Goal: Task Accomplishment & Management: Use online tool/utility

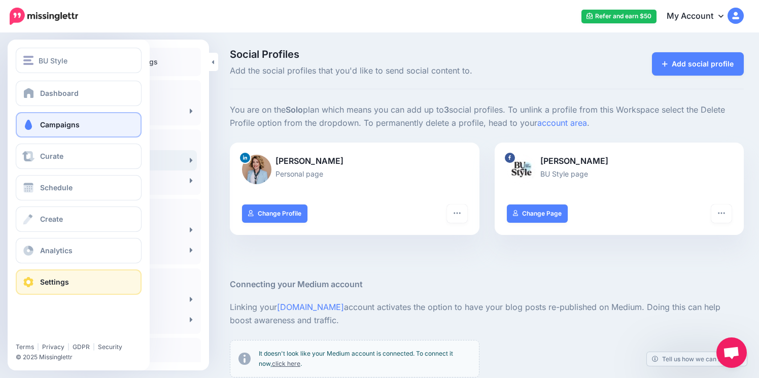
click at [83, 131] on link "Campaigns" at bounding box center [79, 124] width 126 height 25
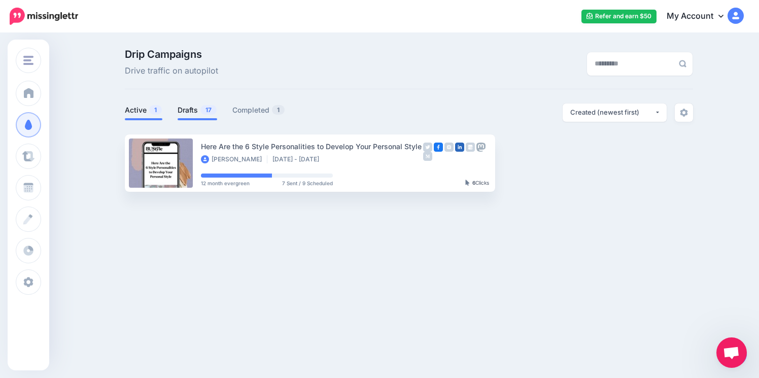
click at [197, 112] on link "Drafts 17" at bounding box center [198, 110] width 40 height 12
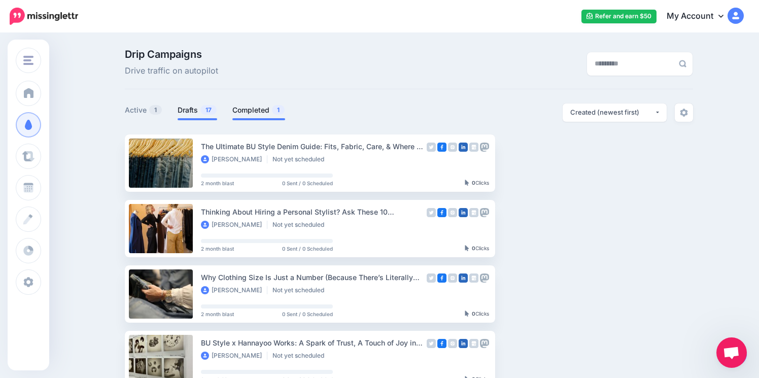
click at [252, 104] on link "Completed 1" at bounding box center [258, 110] width 53 height 12
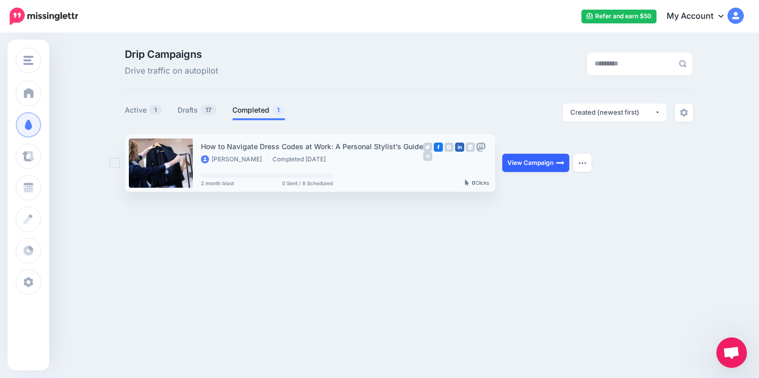
click at [547, 163] on link "View Campaign" at bounding box center [535, 163] width 67 height 18
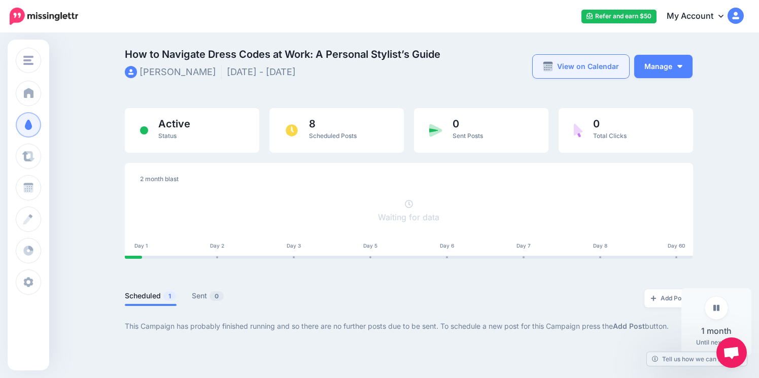
click at [586, 72] on link "View on Calendar" at bounding box center [581, 66] width 96 height 23
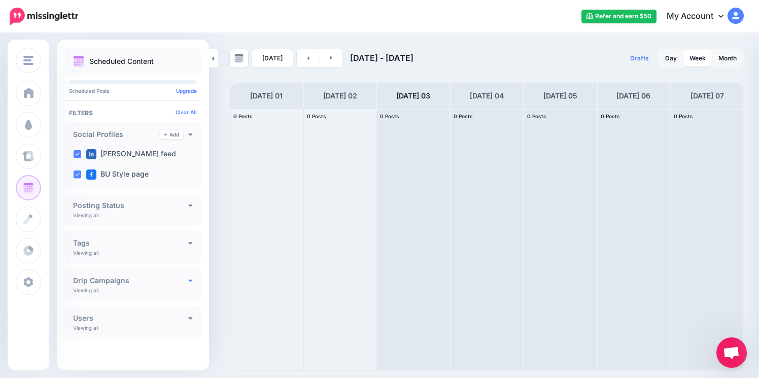
click at [188, 282] on icon at bounding box center [190, 279] width 5 height 7
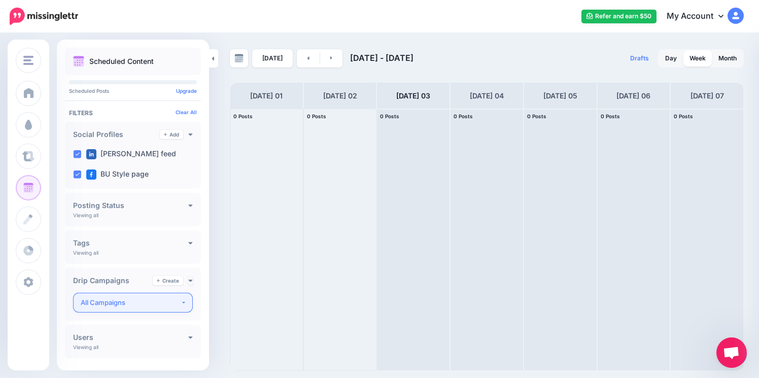
scroll to position [21, 0]
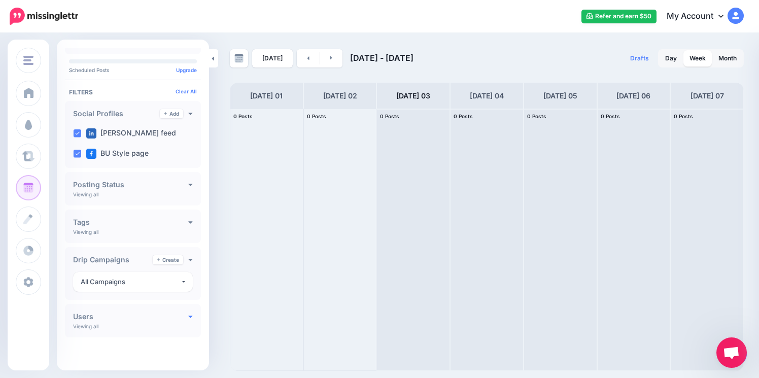
click at [188, 317] on icon at bounding box center [190, 315] width 5 height 7
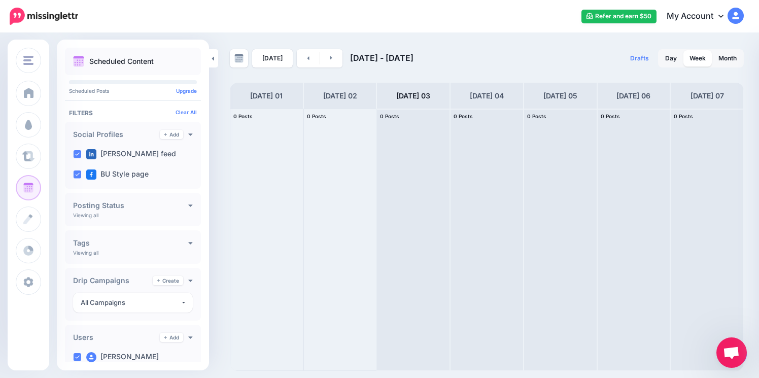
click at [170, 204] on h4 "Posting Status" at bounding box center [130, 205] width 115 height 7
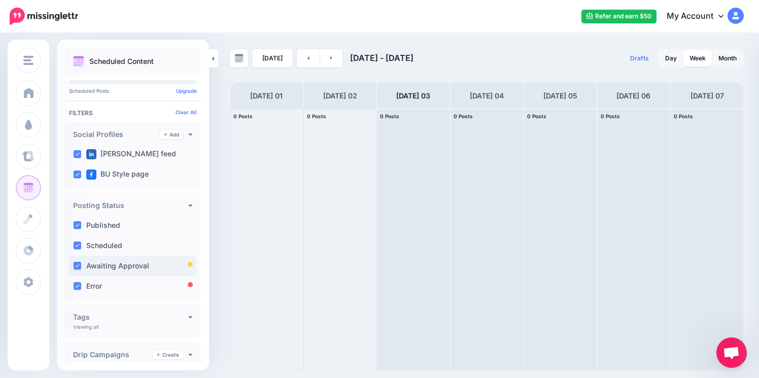
scroll to position [26, 0]
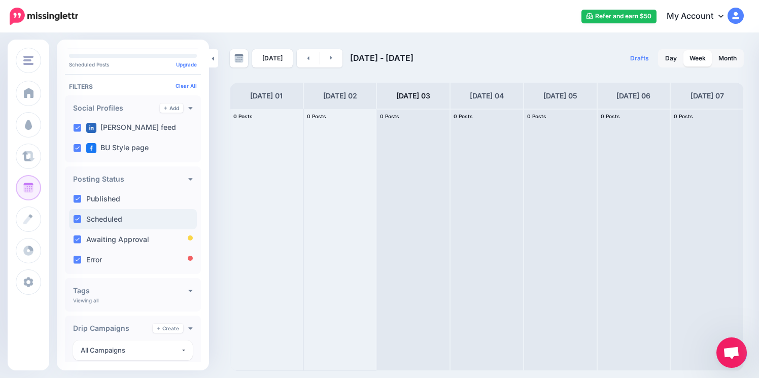
click at [110, 216] on label "Scheduled" at bounding box center [104, 219] width 36 height 7
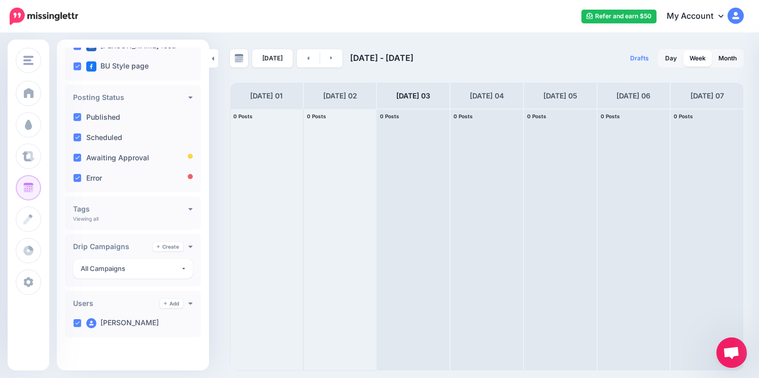
scroll to position [0, 0]
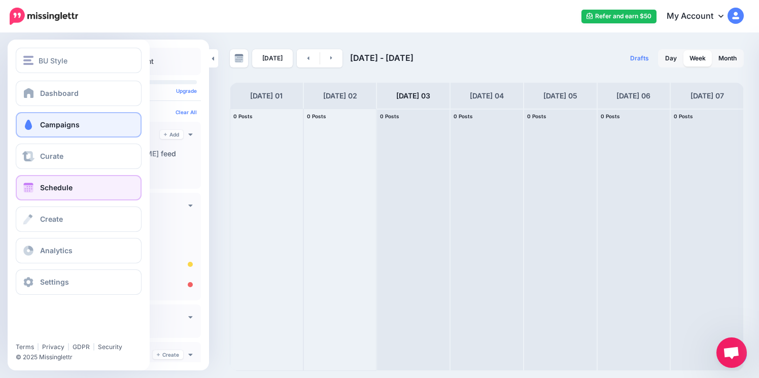
click at [51, 129] on span "Campaigns" at bounding box center [60, 124] width 40 height 9
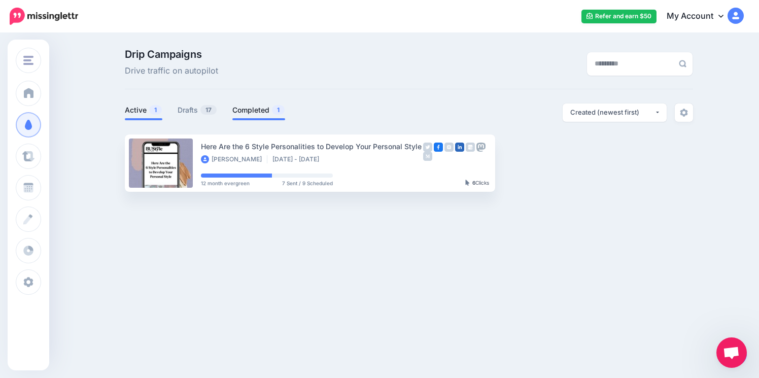
click at [254, 110] on link "Completed 1" at bounding box center [258, 110] width 53 height 12
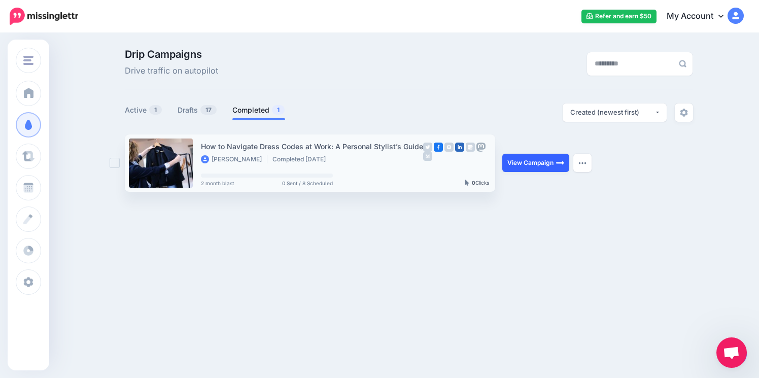
click at [541, 163] on link "View Campaign" at bounding box center [535, 163] width 67 height 18
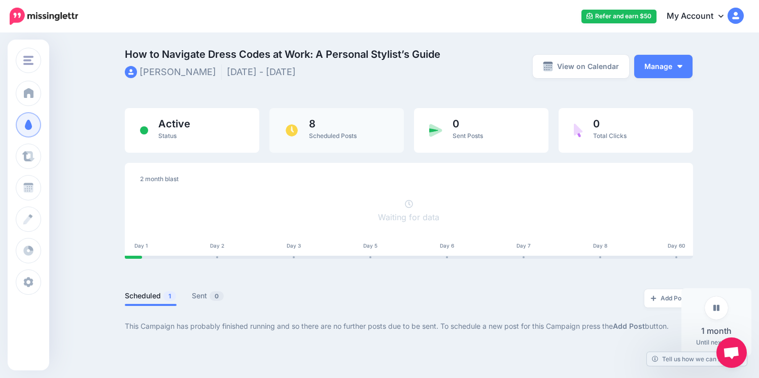
click at [323, 123] on span "8" at bounding box center [333, 124] width 48 height 10
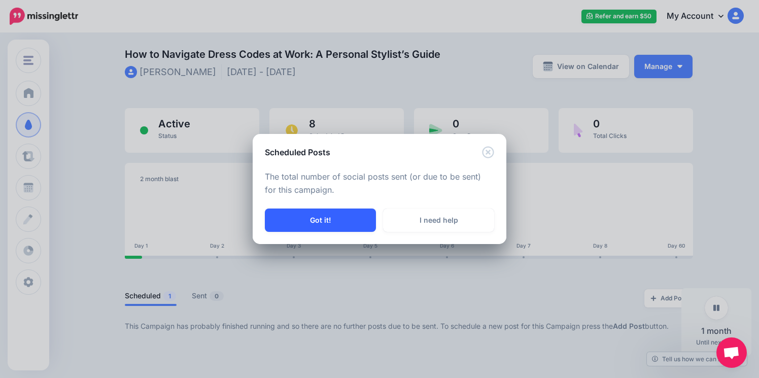
click at [343, 219] on button "Got it!" at bounding box center [320, 219] width 111 height 23
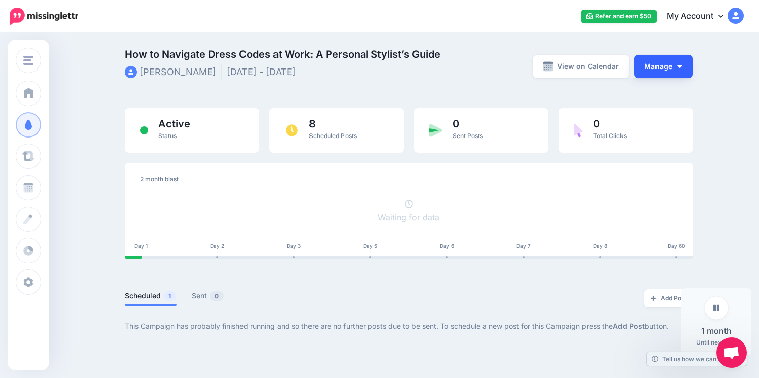
click at [670, 60] on button "Manage" at bounding box center [663, 66] width 58 height 23
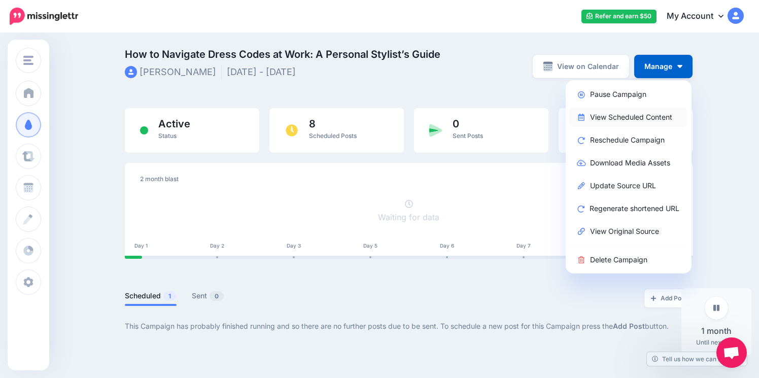
click at [652, 123] on link "View Scheduled Content" at bounding box center [628, 117] width 118 height 20
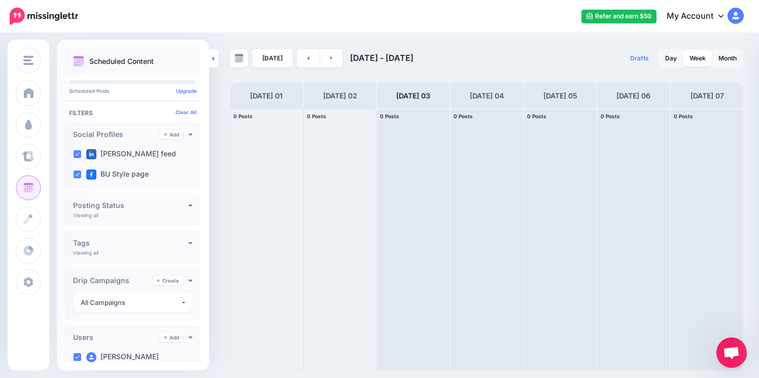
click at [180, 203] on h4 "Posting Status" at bounding box center [130, 205] width 115 height 7
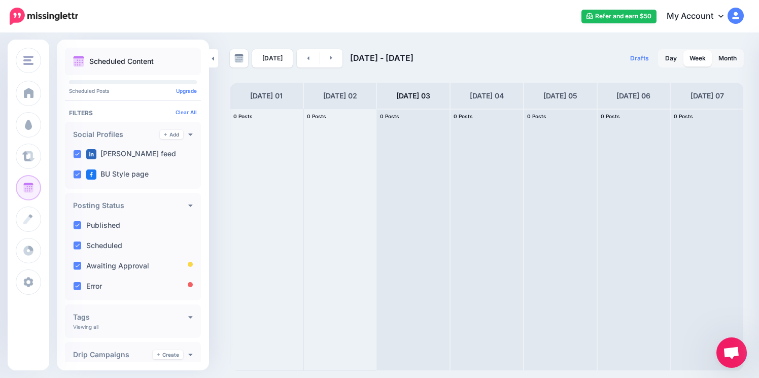
click at [180, 203] on h4 "Posting Status" at bounding box center [130, 205] width 115 height 7
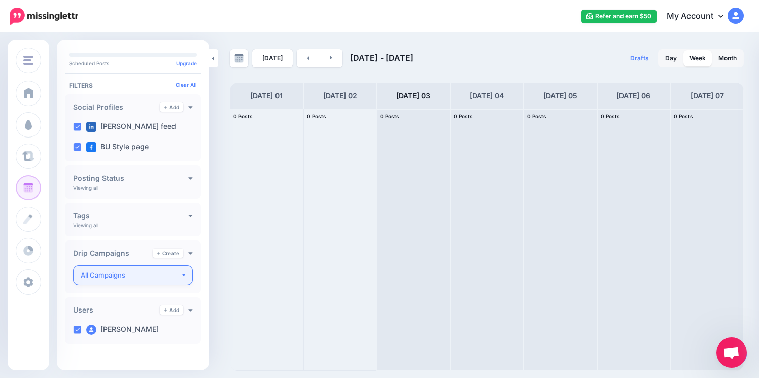
scroll to position [34, 0]
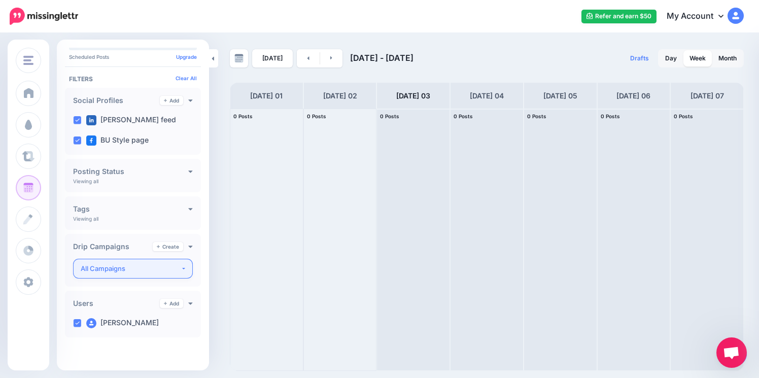
click at [170, 265] on div "All Campaigns" at bounding box center [131, 269] width 100 height 12
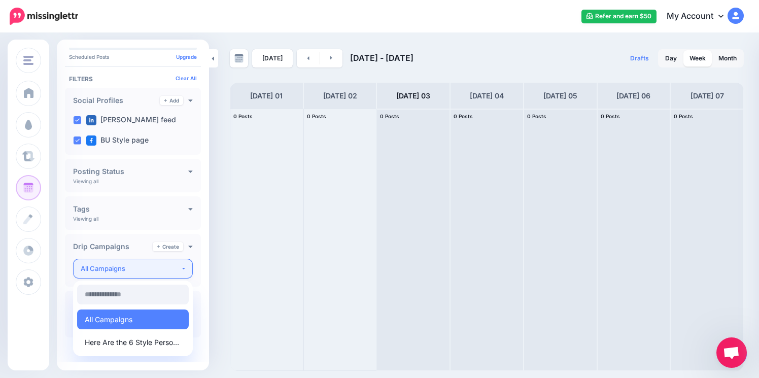
click at [170, 265] on div "All Campaigns" at bounding box center [131, 269] width 100 height 12
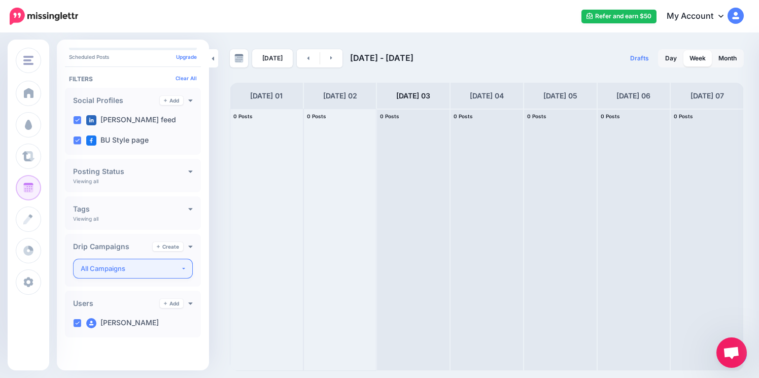
click at [170, 265] on div "All Campaigns" at bounding box center [131, 269] width 100 height 12
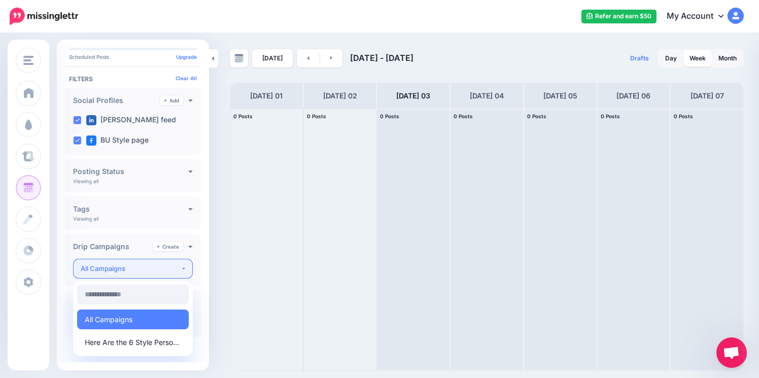
click at [170, 265] on div "All Campaigns" at bounding box center [131, 269] width 100 height 12
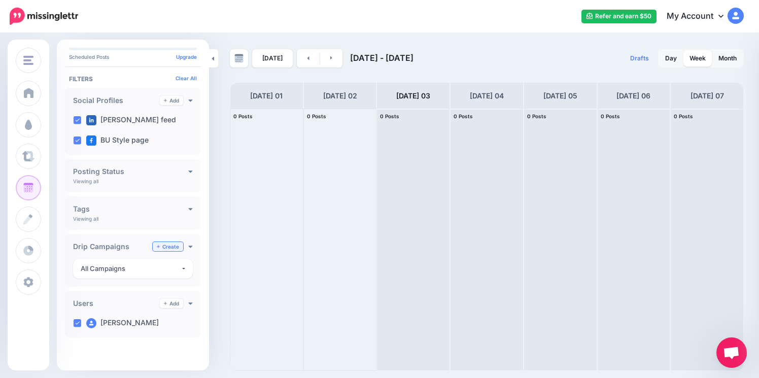
click at [168, 248] on link "Create" at bounding box center [168, 246] width 30 height 9
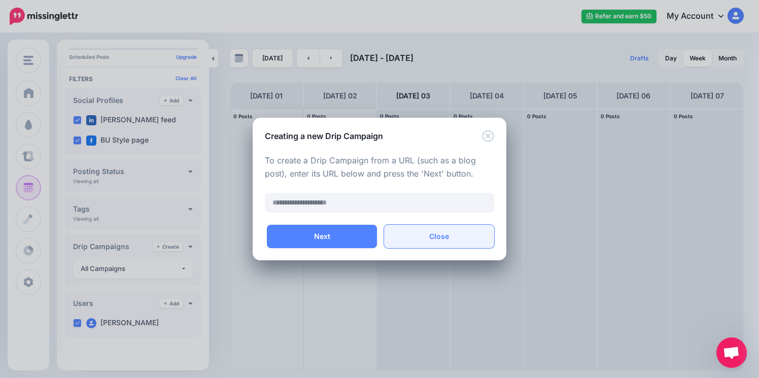
click at [430, 239] on button "Close" at bounding box center [439, 236] width 110 height 23
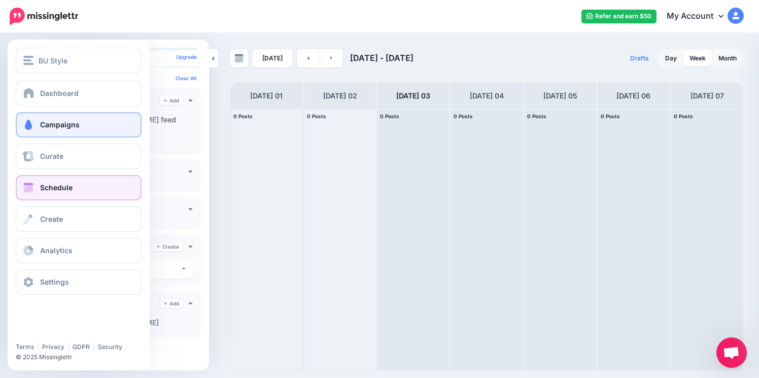
click at [63, 118] on link "Campaigns" at bounding box center [79, 124] width 126 height 25
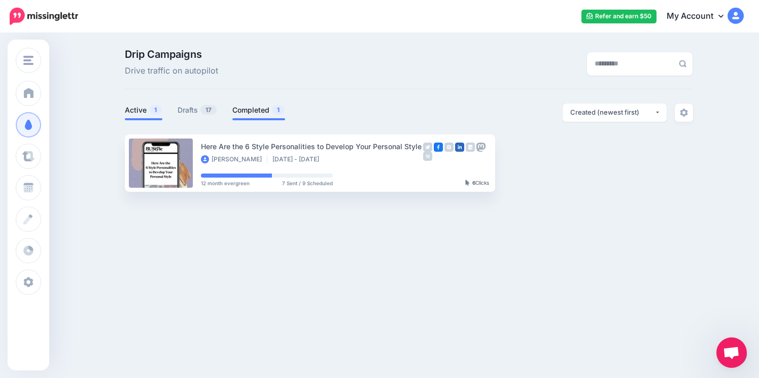
click at [243, 109] on link "Completed 1" at bounding box center [258, 110] width 53 height 12
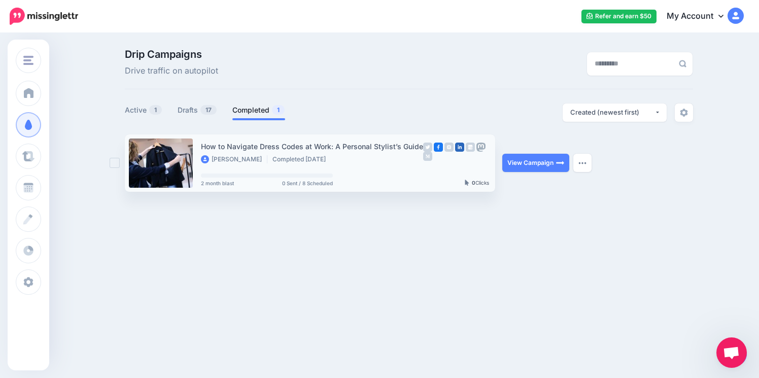
click at [299, 181] on span "0 Sent / 8 Scheduled" at bounding box center [307, 183] width 51 height 5
click at [522, 161] on link "View Campaign" at bounding box center [535, 163] width 67 height 18
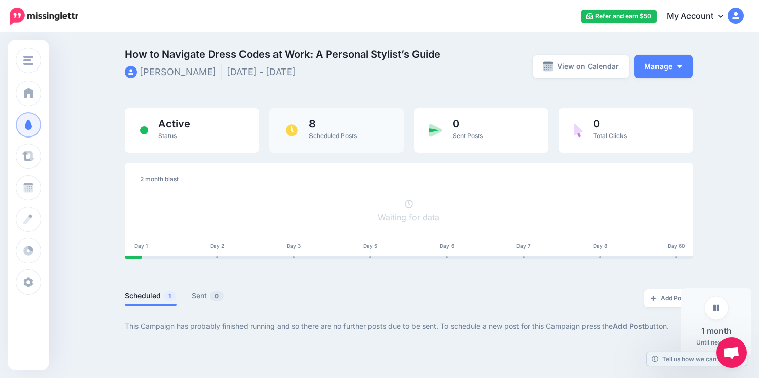
click at [325, 124] on span "8" at bounding box center [333, 124] width 48 height 10
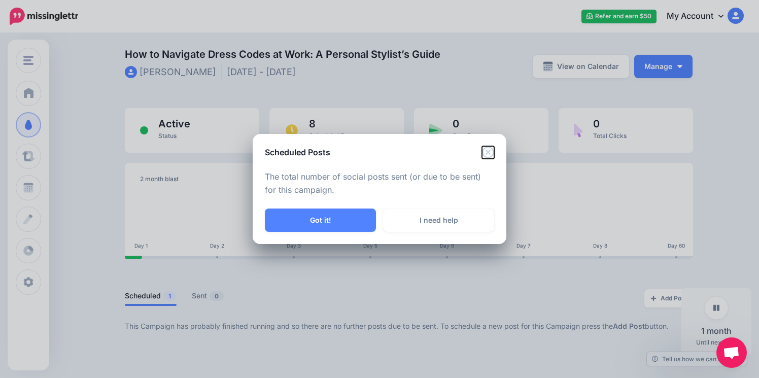
click at [490, 150] on icon "Close" at bounding box center [488, 152] width 12 height 12
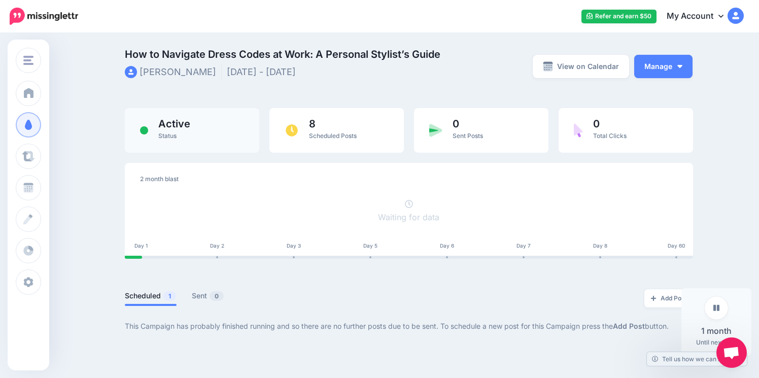
click at [184, 123] on span "Active" at bounding box center [174, 124] width 32 height 10
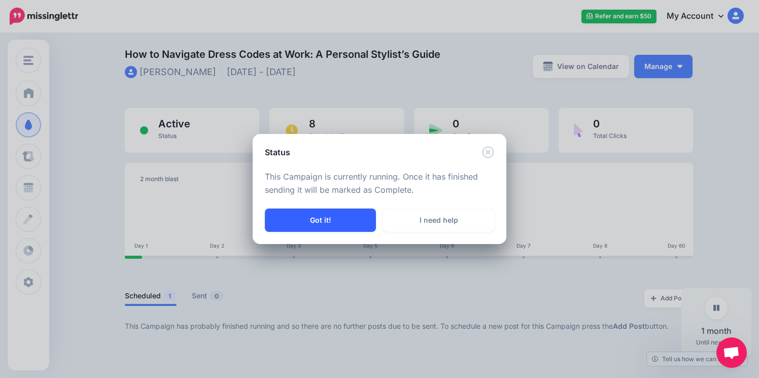
click at [346, 220] on button "Got it!" at bounding box center [320, 219] width 111 height 23
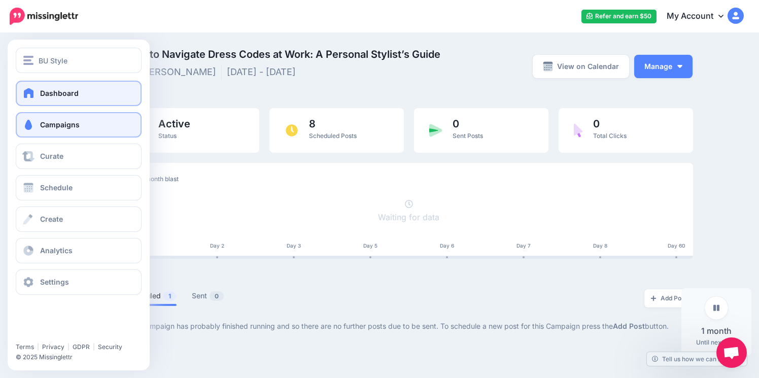
click at [47, 92] on span "Dashboard" at bounding box center [59, 93] width 39 height 9
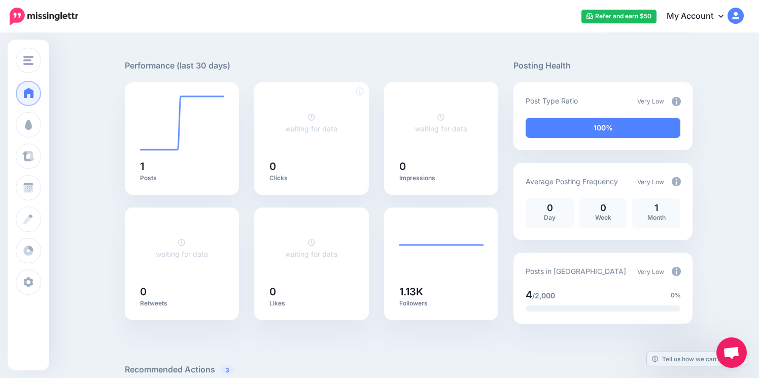
scroll to position [52, 0]
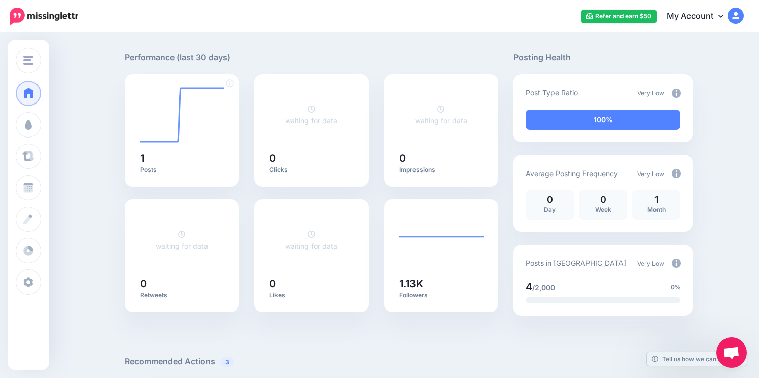
click at [159, 147] on div "1 Posts" at bounding box center [182, 130] width 115 height 113
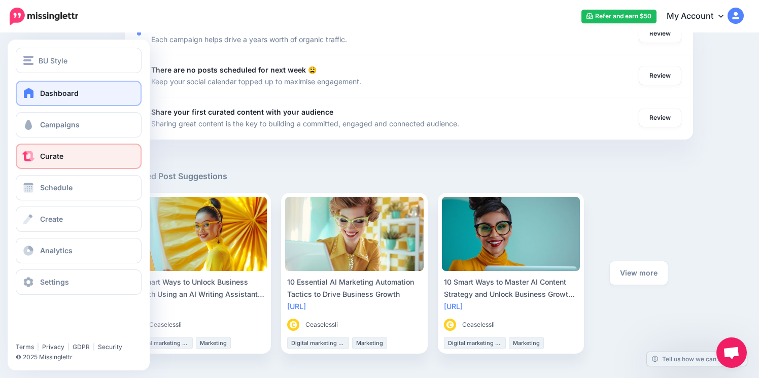
scroll to position [412, 0]
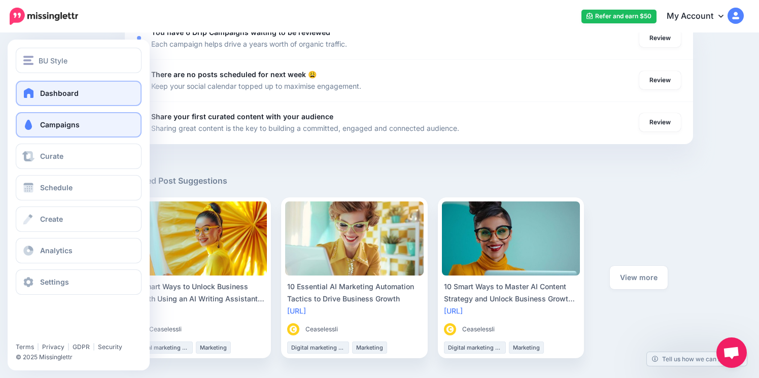
click at [72, 123] on span "Campaigns" at bounding box center [60, 124] width 40 height 9
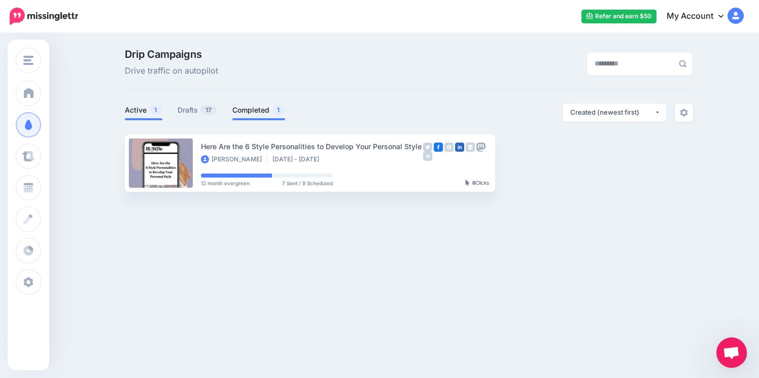
click at [246, 112] on link "Completed 1" at bounding box center [258, 110] width 53 height 12
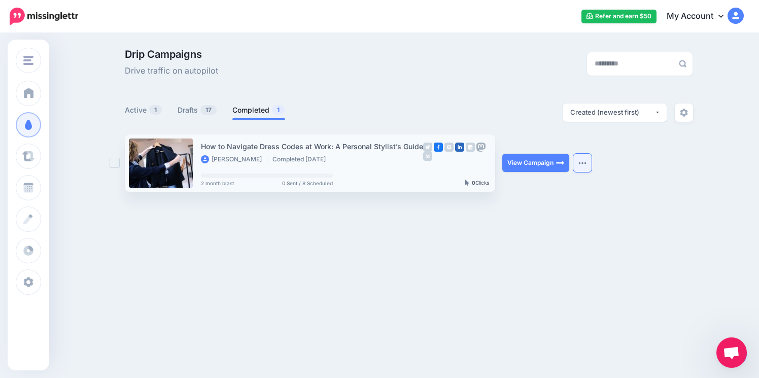
click at [582, 162] on img "button" at bounding box center [582, 162] width 8 height 3
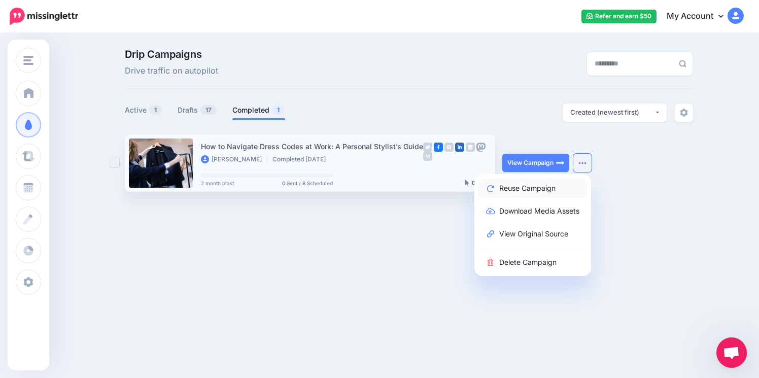
click at [553, 186] on link "Reuse Campaign" at bounding box center [532, 188] width 109 height 20
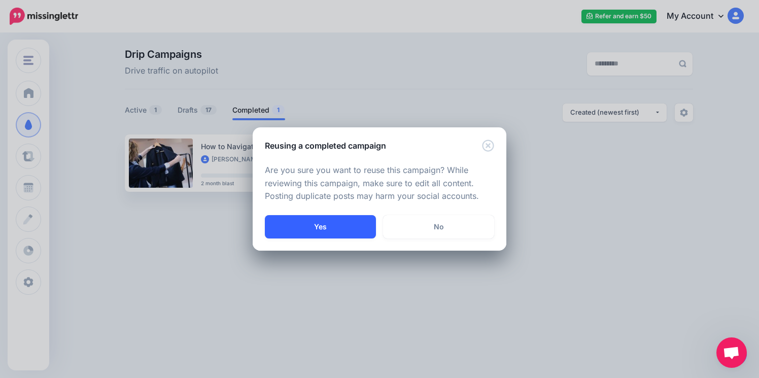
click at [317, 224] on button "Yes" at bounding box center [320, 226] width 111 height 23
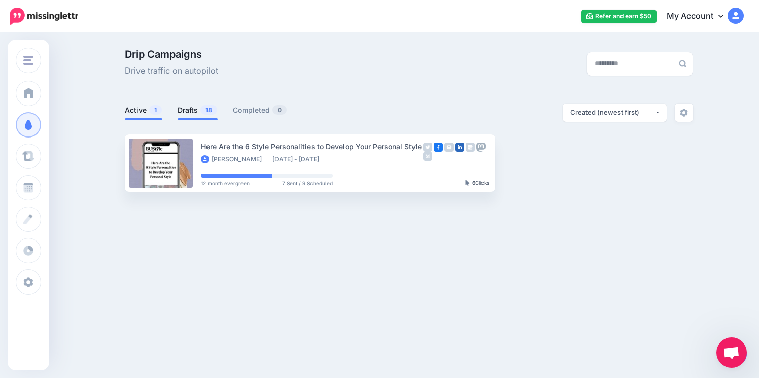
click at [187, 107] on link "Drafts 18" at bounding box center [198, 110] width 40 height 12
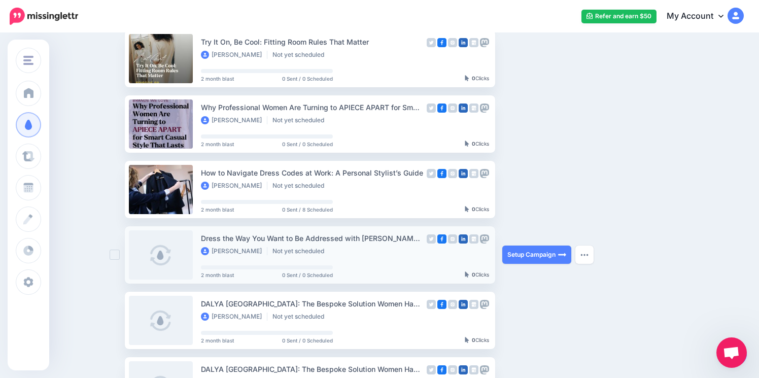
scroll to position [349, 0]
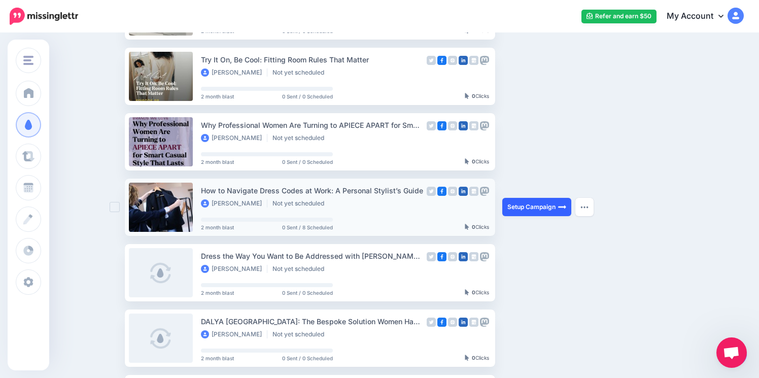
click at [509, 205] on link "Setup Campaign" at bounding box center [536, 207] width 69 height 18
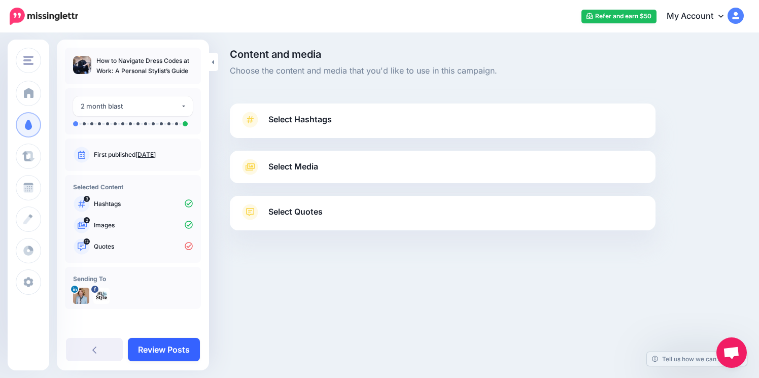
click at [167, 347] on link "Review Posts" at bounding box center [164, 349] width 72 height 23
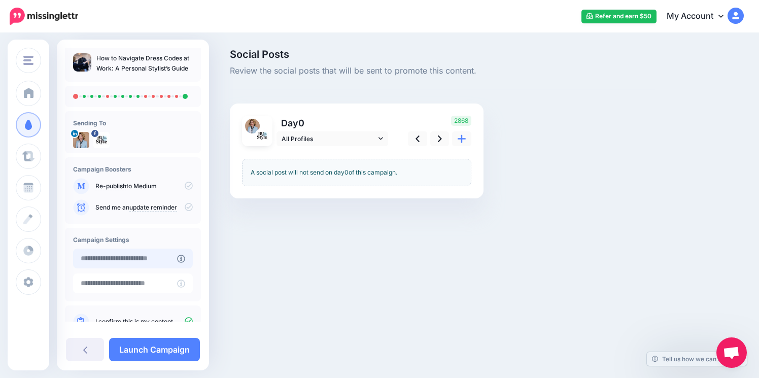
scroll to position [31, 0]
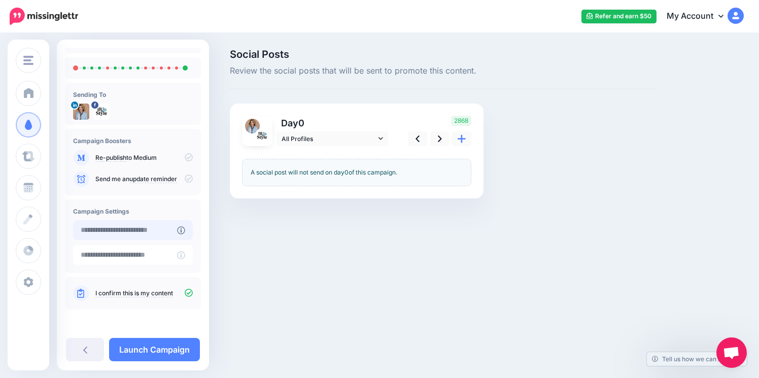
type input "**********"
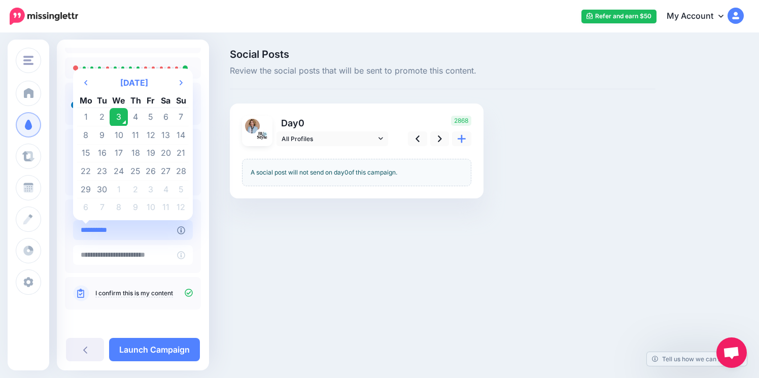
click at [153, 229] on input "**********" at bounding box center [125, 230] width 104 height 20
click at [119, 118] on td "3" at bounding box center [119, 117] width 18 height 18
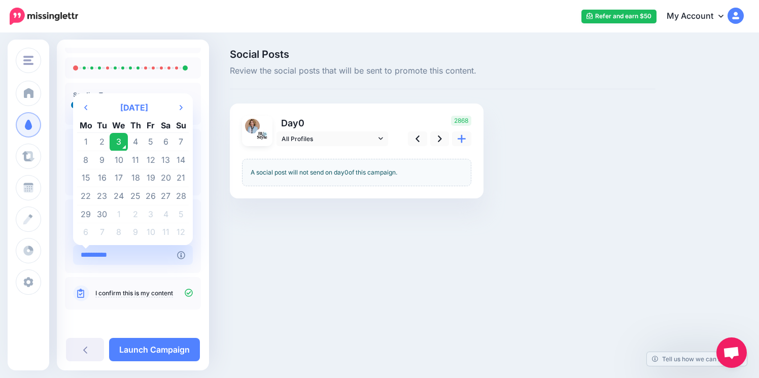
click at [151, 255] on input "**********" at bounding box center [125, 255] width 104 height 20
click at [181, 105] on icon "Next Month" at bounding box center [181, 107] width 3 height 8
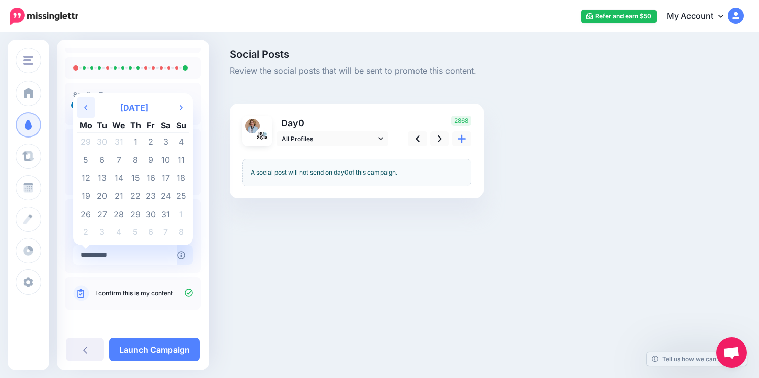
click at [87, 109] on th "Previous Month" at bounding box center [86, 107] width 18 height 20
click at [163, 177] on td "20" at bounding box center [165, 178] width 15 height 18
type input "**********"
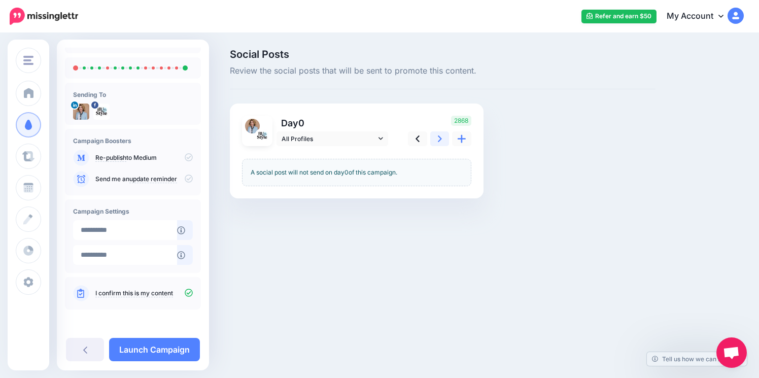
click at [435, 137] on link at bounding box center [439, 138] width 19 height 15
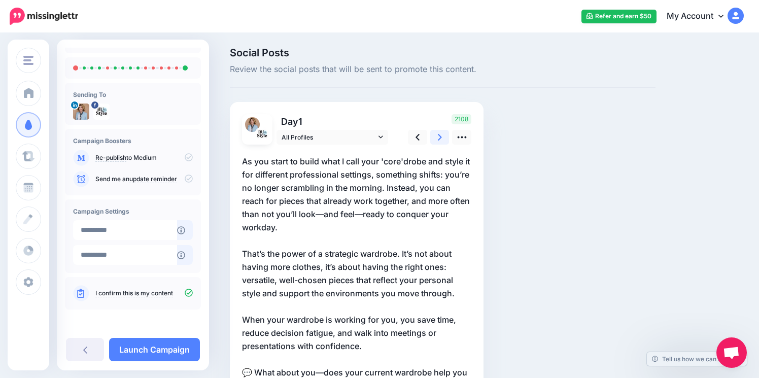
scroll to position [0, 0]
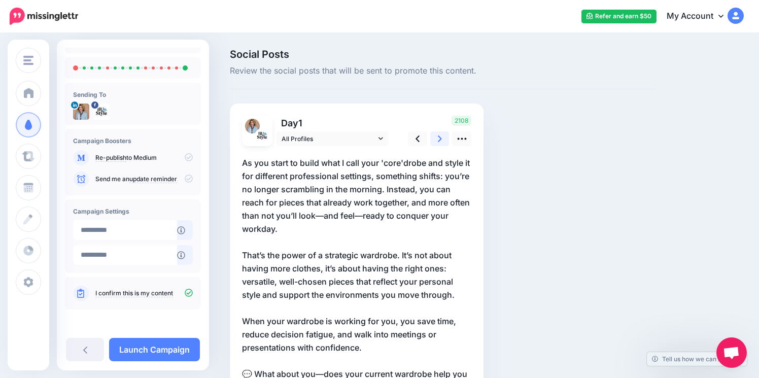
click at [437, 136] on link at bounding box center [439, 138] width 19 height 15
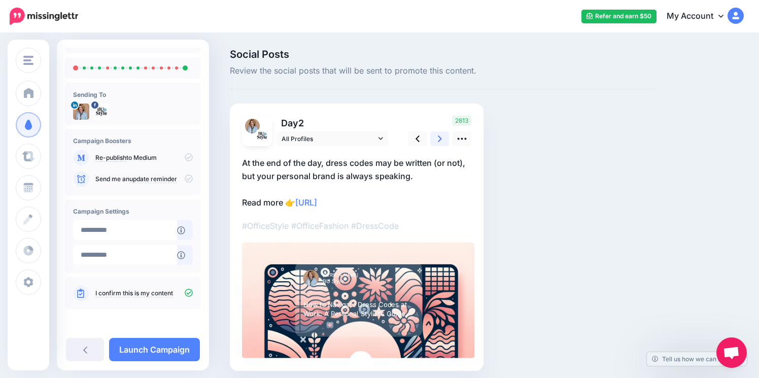
click at [438, 138] on icon at bounding box center [440, 138] width 4 height 11
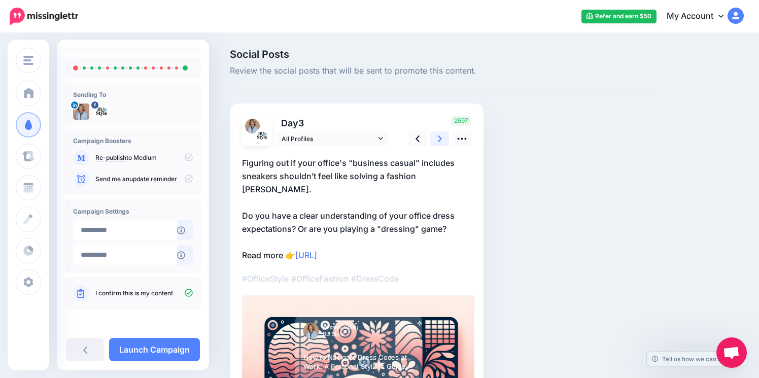
click at [438, 138] on icon at bounding box center [440, 138] width 4 height 11
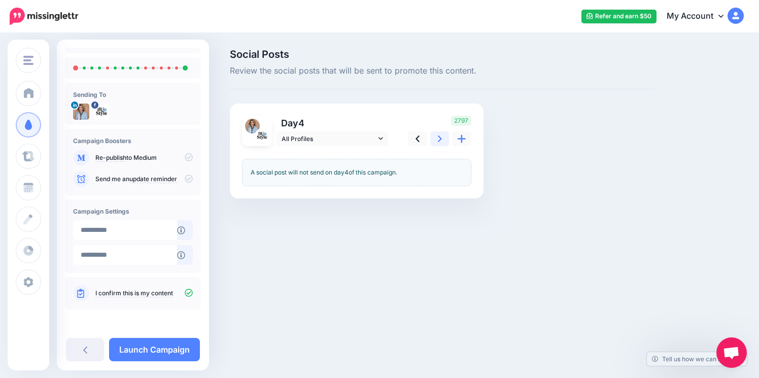
click at [438, 138] on icon at bounding box center [440, 138] width 4 height 11
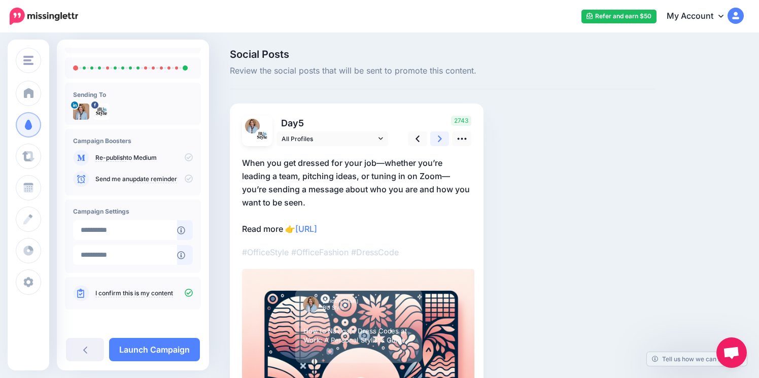
scroll to position [65, 0]
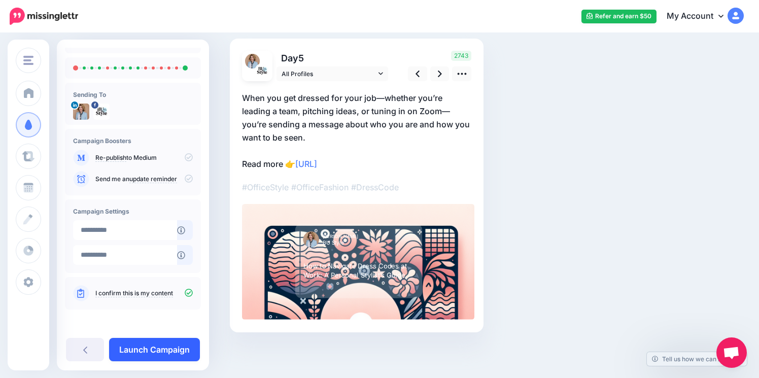
click at [160, 350] on link "Launch Campaign" at bounding box center [154, 349] width 91 height 23
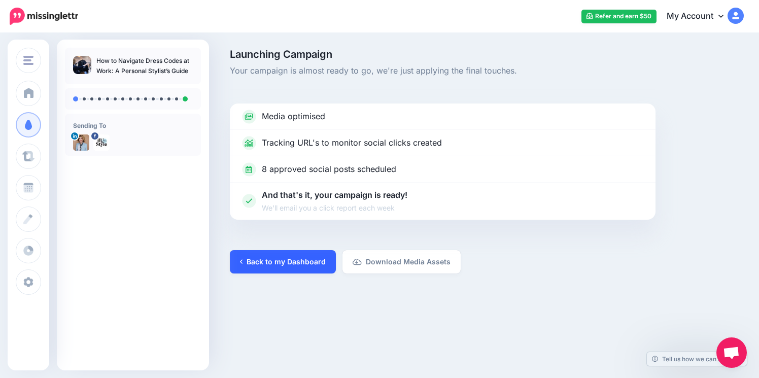
click at [304, 264] on link "Back to my Dashboard" at bounding box center [283, 261] width 106 height 23
